Goal: Task Accomplishment & Management: Manage account settings

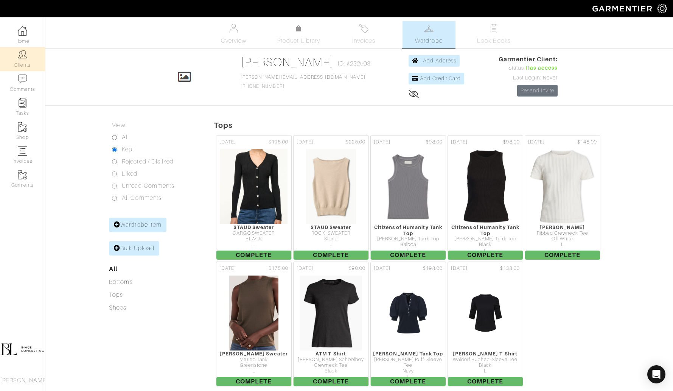
click at [23, 56] on img at bounding box center [22, 54] width 9 height 9
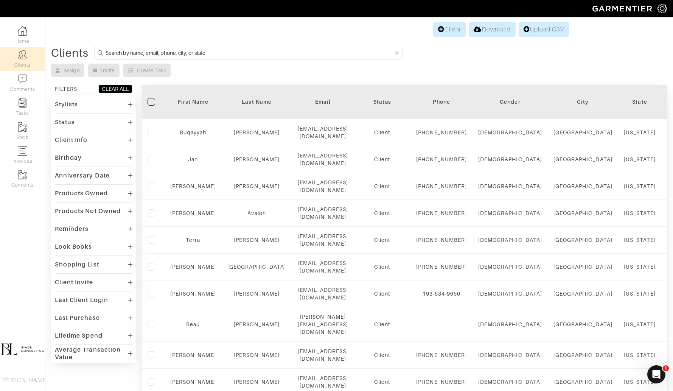
drag, startPoint x: 23, startPoint y: 56, endPoint x: 157, endPoint y: 13, distance: 140.5
click at [0, 17] on div "Company Settings Manage Subscription My Profile Stylists Sign Out Home Clients …" at bounding box center [22, 204] width 45 height 374
click at [198, 54] on input at bounding box center [249, 52] width 287 height 9
type input "rosemary"
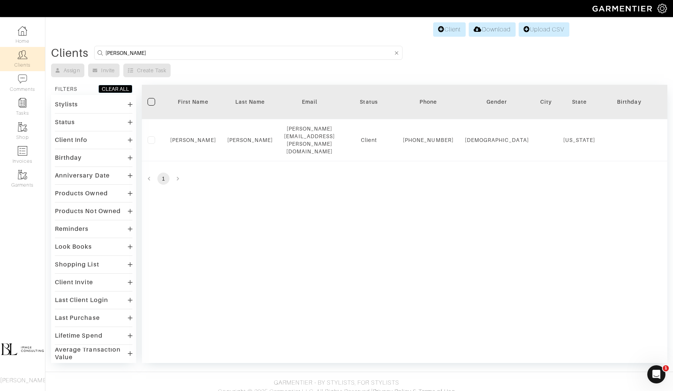
click at [284, 251] on div "Filter First Name Last Name Email Status Phone Gender City State Birthday Anniv…" at bounding box center [404, 224] width 525 height 278
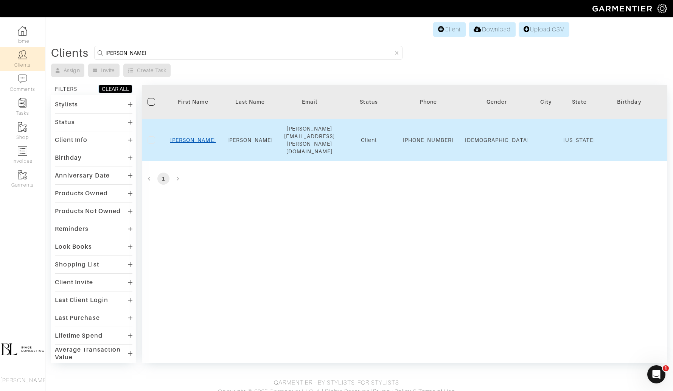
click at [203, 137] on link "Rosemary" at bounding box center [193, 140] width 46 height 6
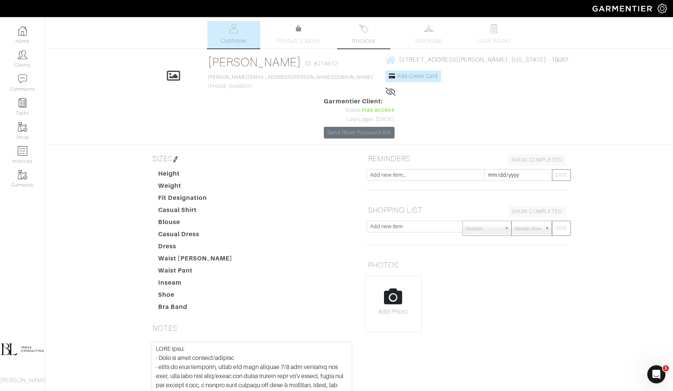
click at [372, 36] on span "Invoices" at bounding box center [363, 40] width 23 height 9
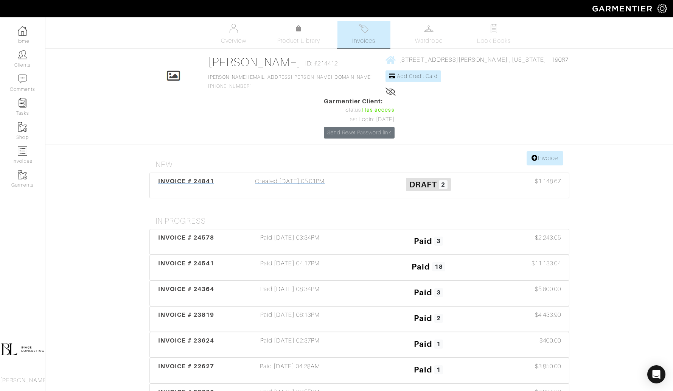
click at [359, 177] on div "Draft 2" at bounding box center [428, 185] width 138 height 17
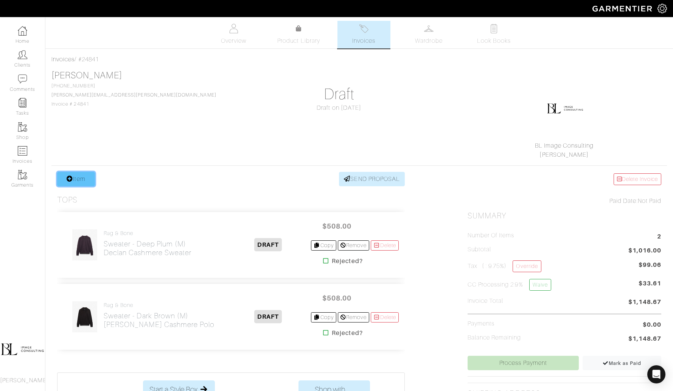
click at [86, 180] on link "Item" at bounding box center [76, 179] width 38 height 14
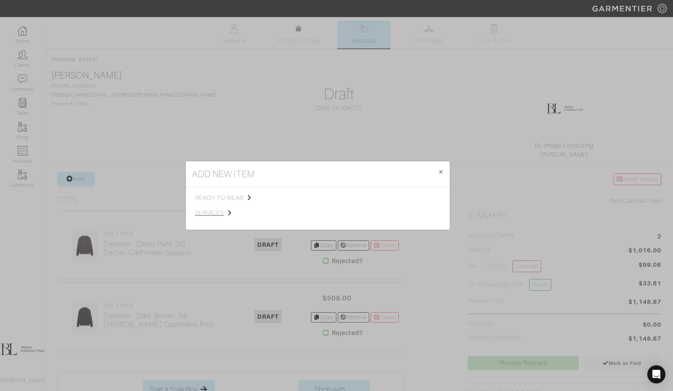
click at [222, 213] on span "services" at bounding box center [233, 212] width 76 height 9
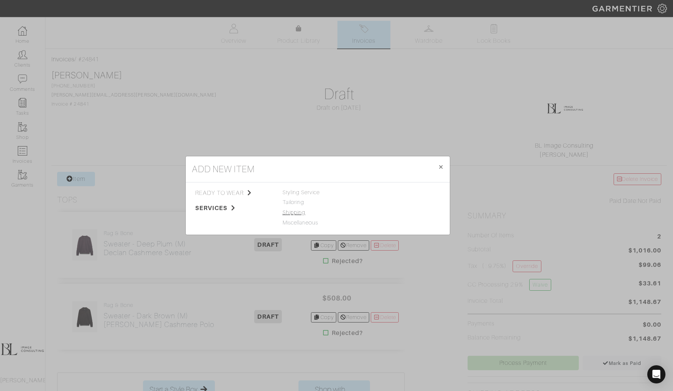
click at [298, 213] on link "Shipping" at bounding box center [294, 212] width 23 height 6
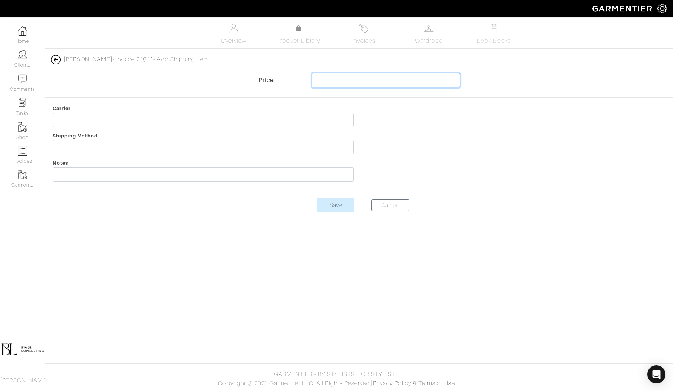
click at [373, 82] on input "text" at bounding box center [386, 80] width 148 height 14
type input "15"
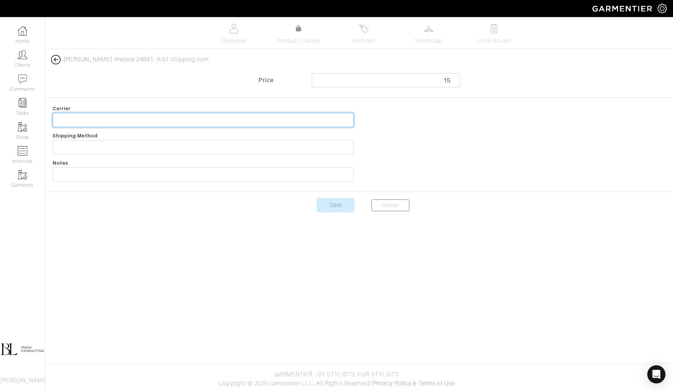
click at [130, 115] on input "text" at bounding box center [203, 120] width 301 height 14
type input "Shipping + Insurance"
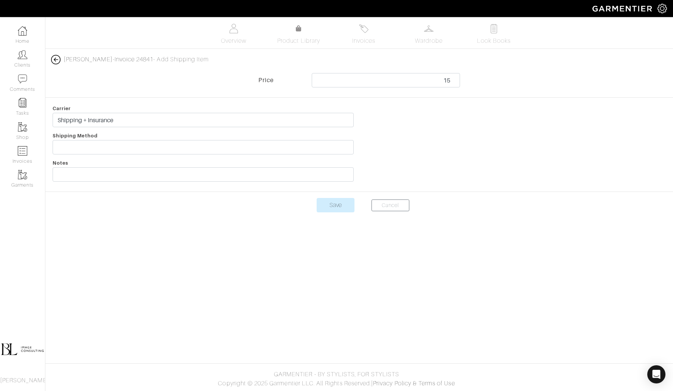
click at [207, 242] on body "BL Image Consulting Brooke Lefton Home Clients Invoices Comments Reminders Styl…" at bounding box center [336, 195] width 673 height 391
click at [340, 213] on center "Save Cancel" at bounding box center [358, 209] width 627 height 23
click at [339, 206] on input "Save" at bounding box center [336, 205] width 38 height 14
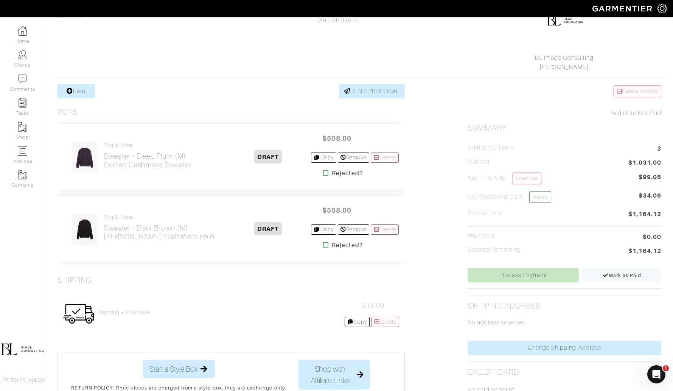
scroll to position [115, 0]
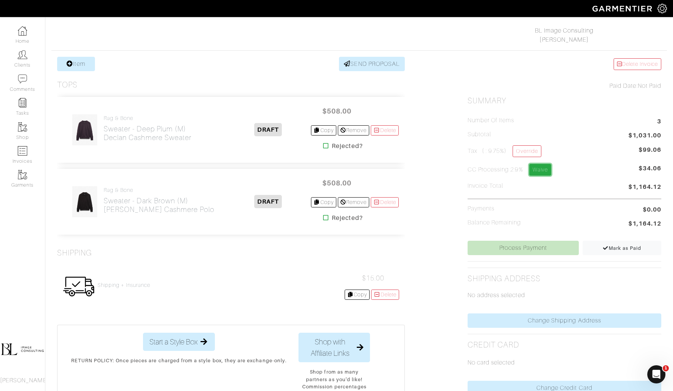
click at [534, 166] on link "Waive" at bounding box center [540, 170] width 22 height 12
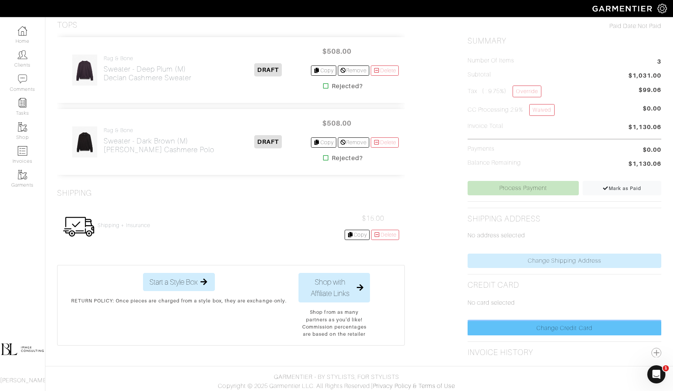
click at [548, 325] on link "Change Credit Card" at bounding box center [564, 328] width 194 height 14
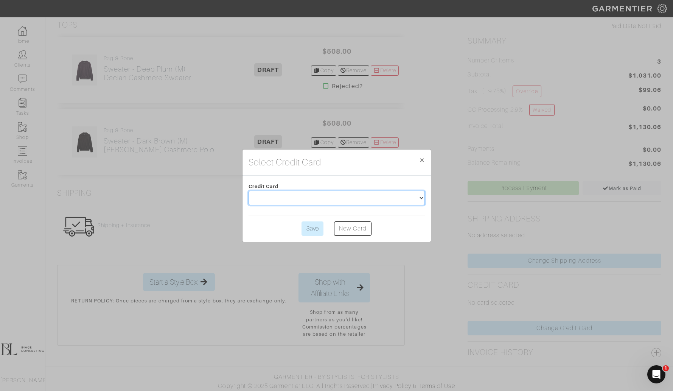
click at [405, 203] on select at bounding box center [336, 198] width 176 height 14
click at [442, 253] on div "Select Credit Card × Close Credit Card Save New Card" at bounding box center [336, 195] width 673 height 391
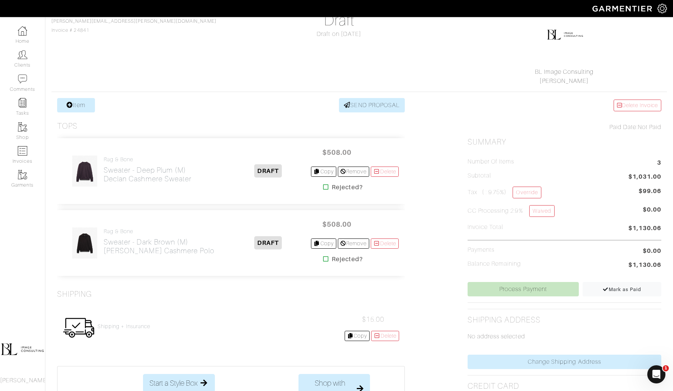
scroll to position [69, 0]
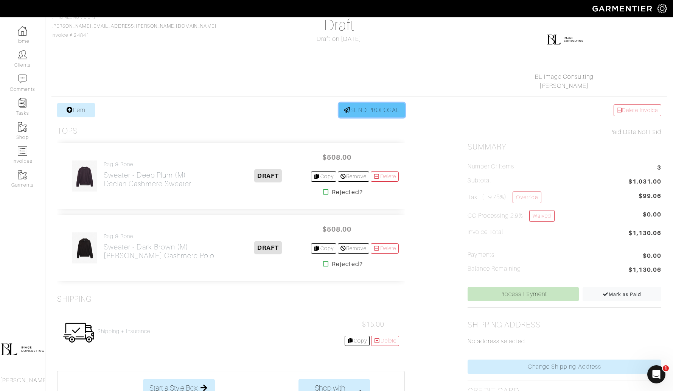
click at [371, 112] on link "SEND PROPOSAL" at bounding box center [372, 110] width 66 height 14
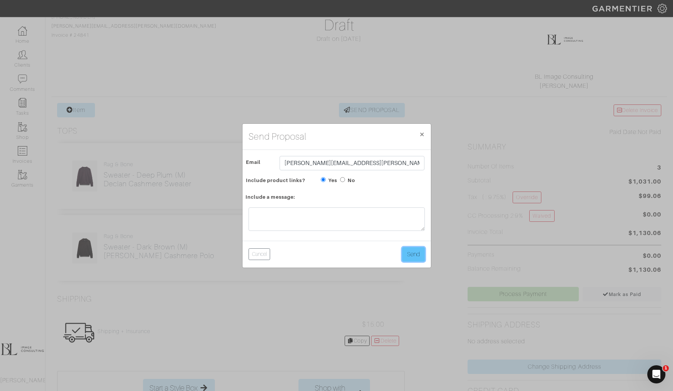
click at [410, 257] on button "Send" at bounding box center [413, 254] width 23 height 14
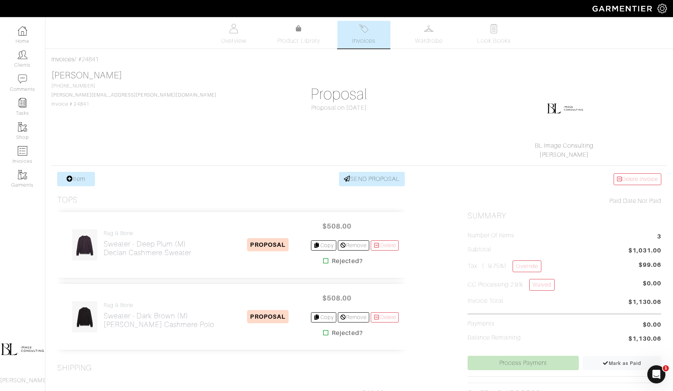
click at [373, 39] on span "Invoices" at bounding box center [363, 40] width 23 height 9
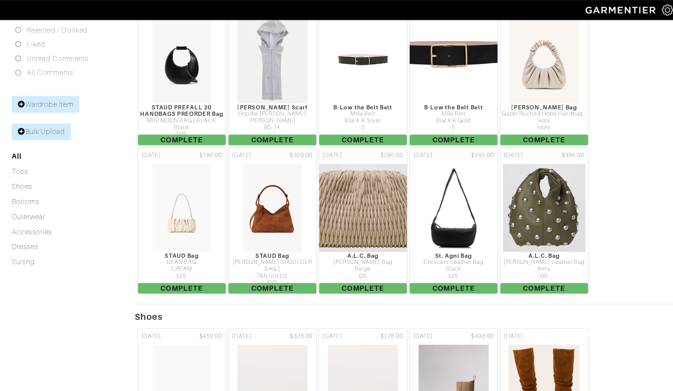
scroll to position [0, 5]
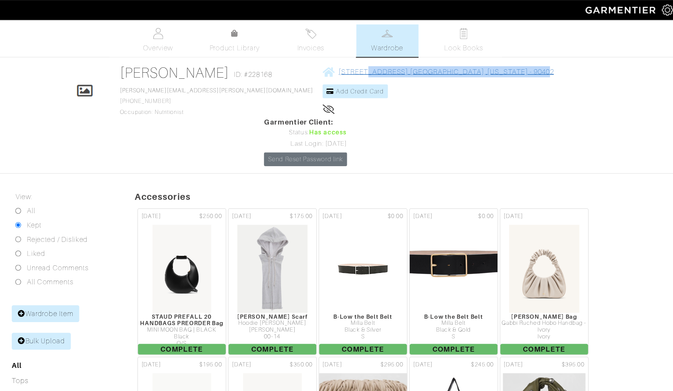
drag, startPoint x: 488, startPoint y: 62, endPoint x: 357, endPoint y: 59, distance: 131.3
click at [357, 59] on div "Click To Edit [PERSON_NAME] ID: #228168 [PERSON_NAME][EMAIL_ADDRESS][PERSON_NAM…" at bounding box center [353, 98] width 431 height 87
copy span "[STREET_ADDRESS][US_STATE]"
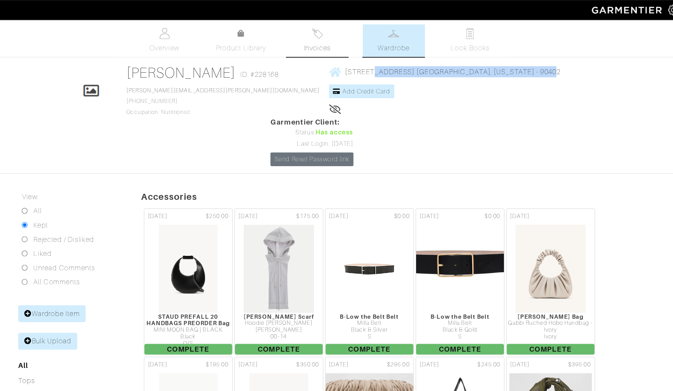
click at [366, 44] on span "Invoices" at bounding box center [358, 40] width 23 height 9
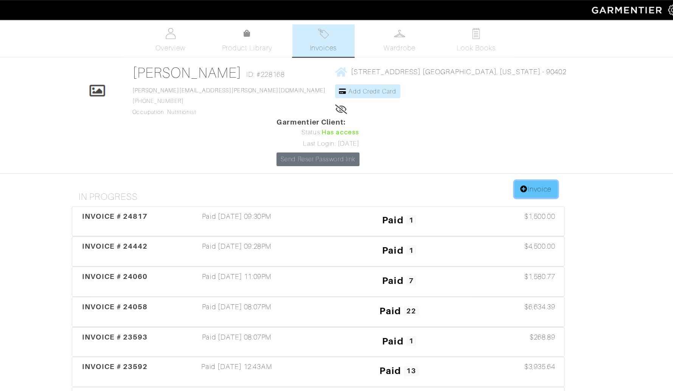
click at [543, 154] on link "Invoice" at bounding box center [544, 161] width 36 height 14
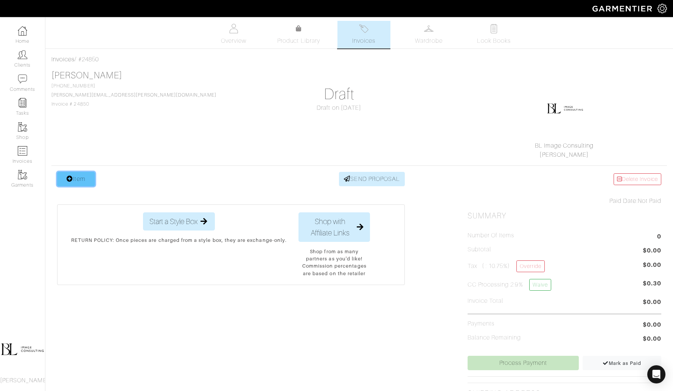
click at [82, 174] on link "Item" at bounding box center [76, 179] width 38 height 14
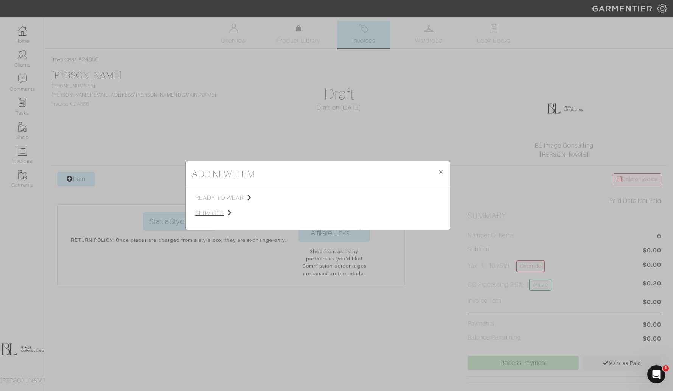
click at [216, 213] on span "services" at bounding box center [233, 212] width 76 height 9
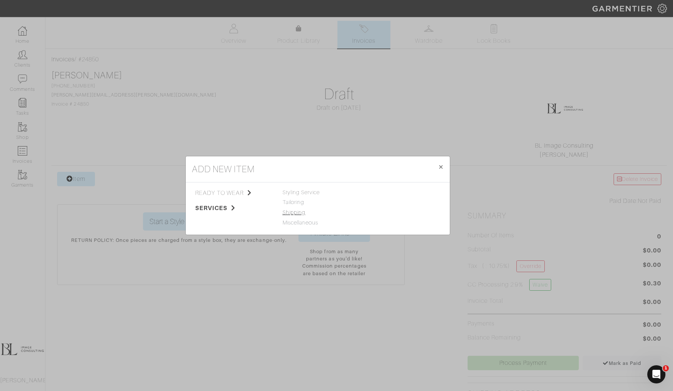
click at [300, 210] on link "Shipping" at bounding box center [294, 212] width 23 height 6
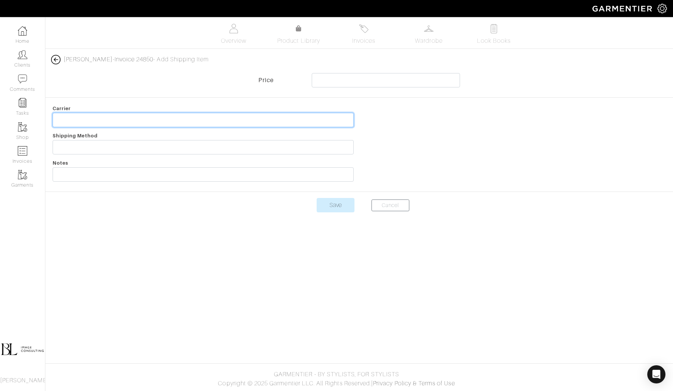
click at [139, 115] on input "text" at bounding box center [203, 120] width 301 height 14
type input "Moda Operandi Shipping + Insurance"
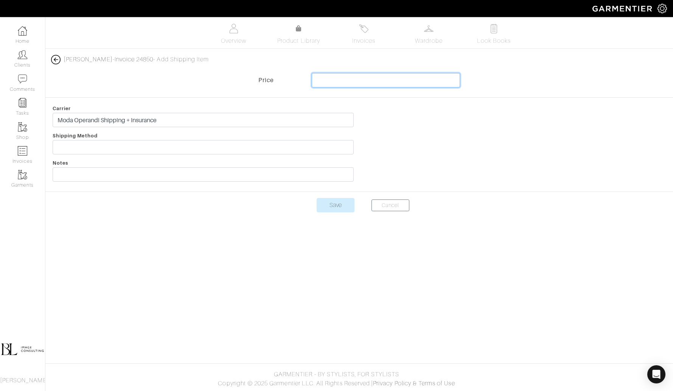
click at [354, 82] on input "text" at bounding box center [386, 80] width 148 height 14
type input "20"
click at [343, 202] on input "Save" at bounding box center [336, 205] width 38 height 14
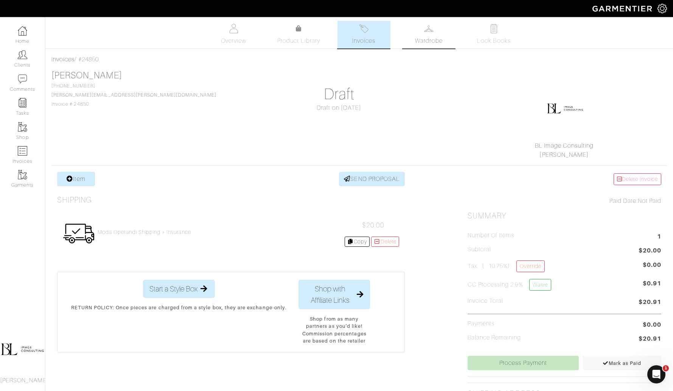
click at [427, 41] on span "Wardrobe" at bounding box center [428, 40] width 27 height 9
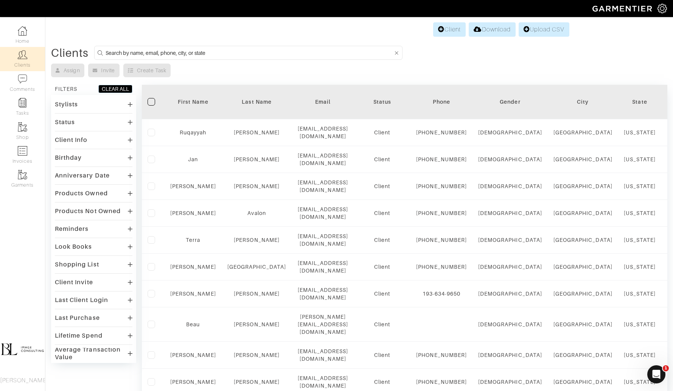
click at [265, 50] on input at bounding box center [249, 52] width 287 height 9
type input "[PERSON_NAME]"
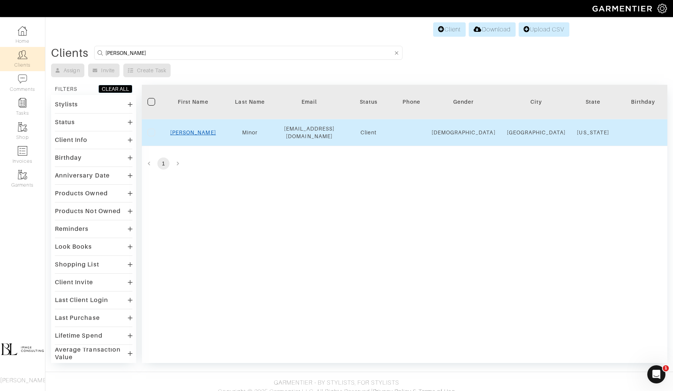
click at [191, 130] on link "[PERSON_NAME]" at bounding box center [193, 132] width 46 height 6
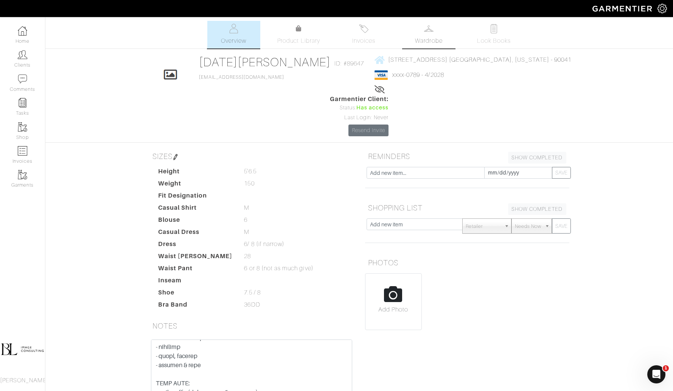
click at [418, 38] on span "Wardrobe" at bounding box center [428, 40] width 27 height 9
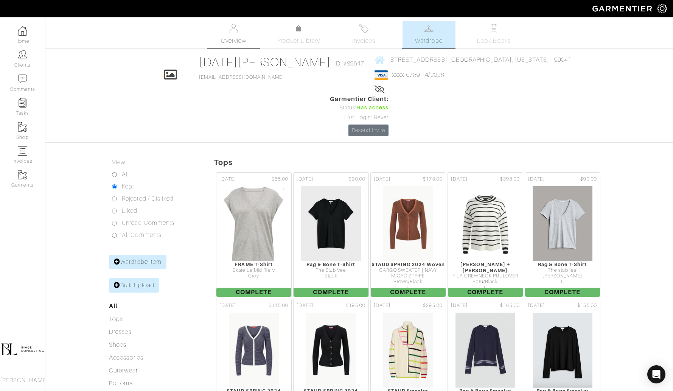
click at [236, 36] on span "Overview" at bounding box center [233, 40] width 25 height 9
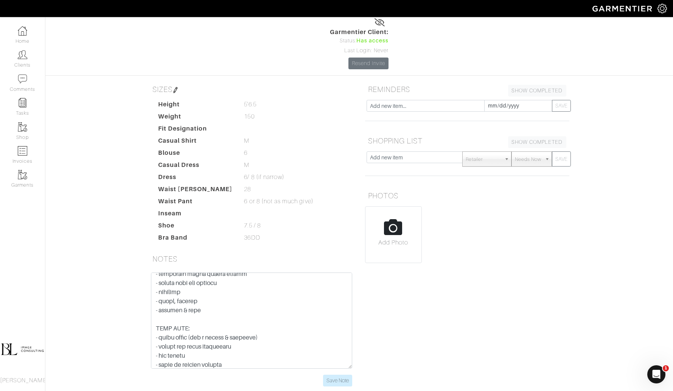
scroll to position [399, 0]
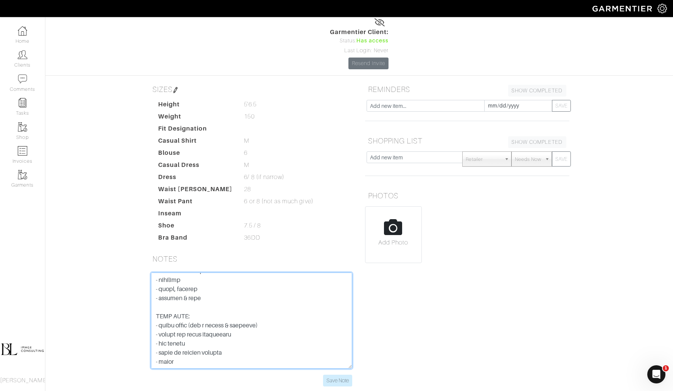
click at [223, 283] on textarea at bounding box center [251, 320] width 201 height 96
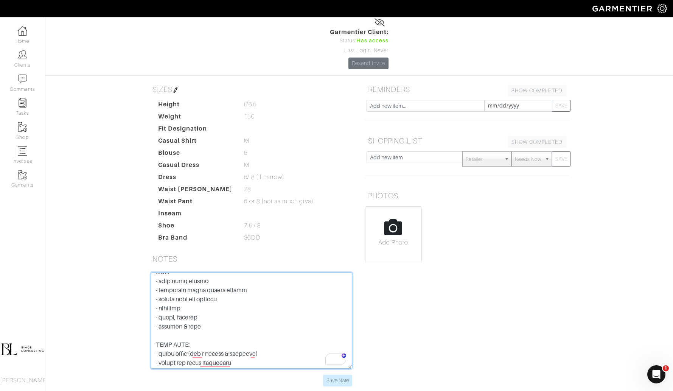
scroll to position [0, 0]
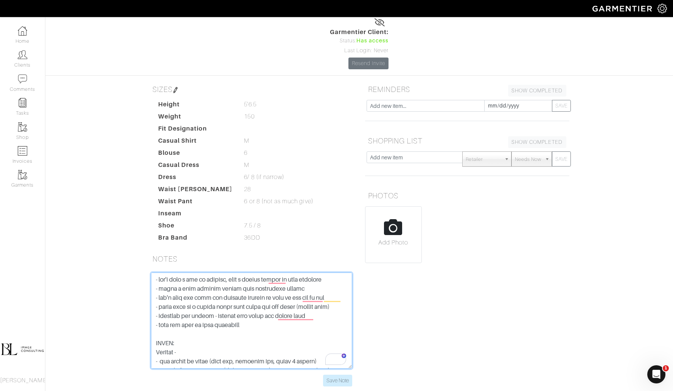
click at [157, 272] on textarea "To enrich screen reader interactions, please activate Accessibility in Grammarl…" at bounding box center [251, 320] width 201 height 96
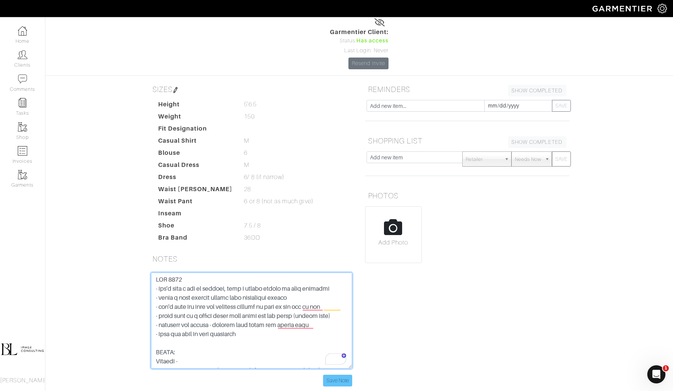
type textarea "[DATE] - don't need a ton of clothes, just a couple things in each category - w…"
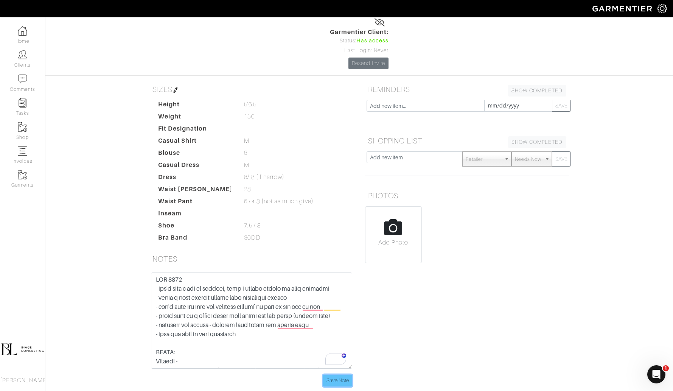
click at [344, 374] on input "Save Note" at bounding box center [337, 380] width 29 height 12
